Goal: Find specific page/section

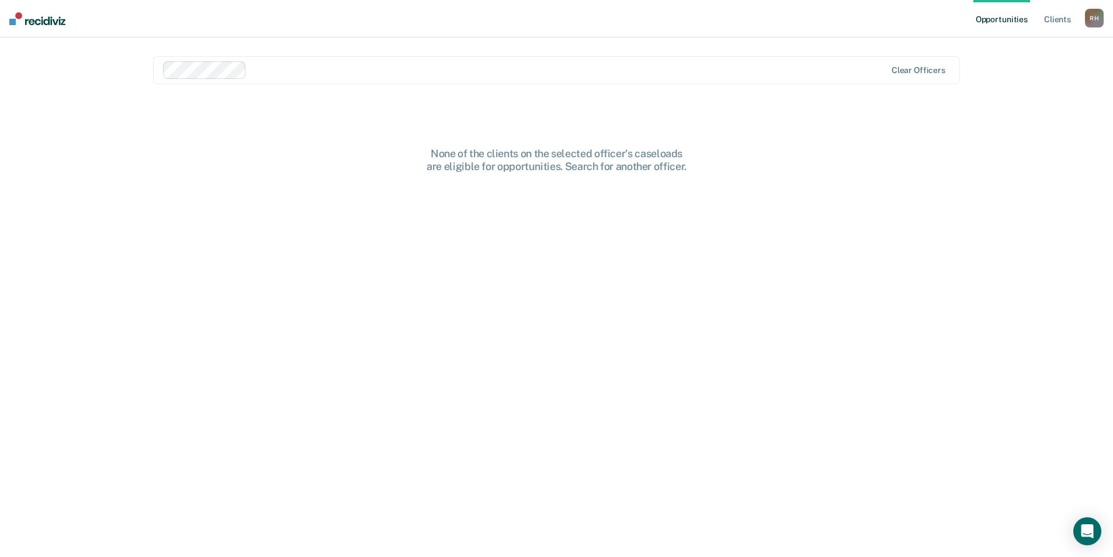
click at [316, 325] on div "None of the clients on the selected officer's caseloads are eligible for opport…" at bounding box center [556, 360] width 807 height 426
